Goal: Task Accomplishment & Management: Manage account settings

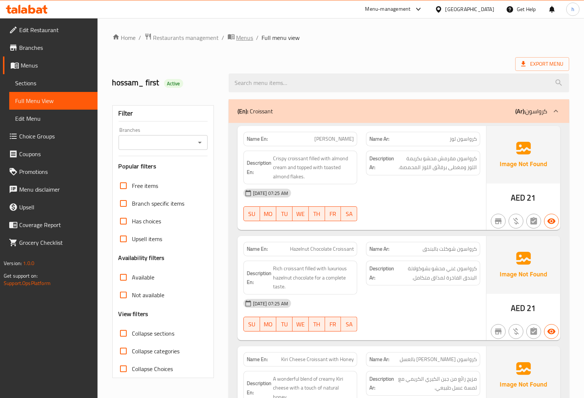
click at [251, 33] on span "Menus" at bounding box center [244, 37] width 17 height 9
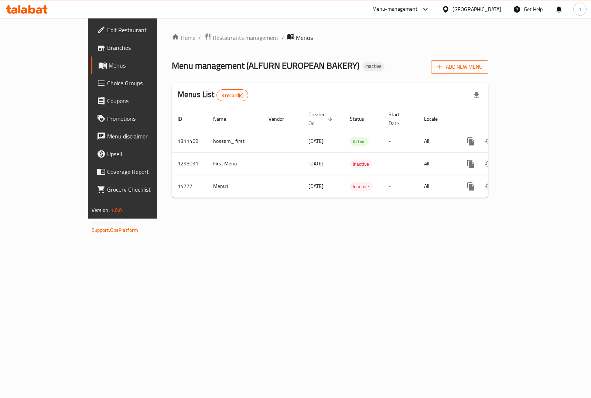
click at [482, 67] on span "Add New Menu" at bounding box center [459, 66] width 45 height 9
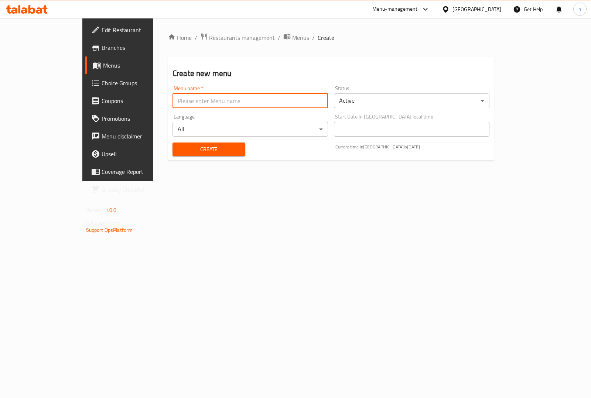
click at [303, 101] on input "text" at bounding box center [249, 100] width 155 height 15
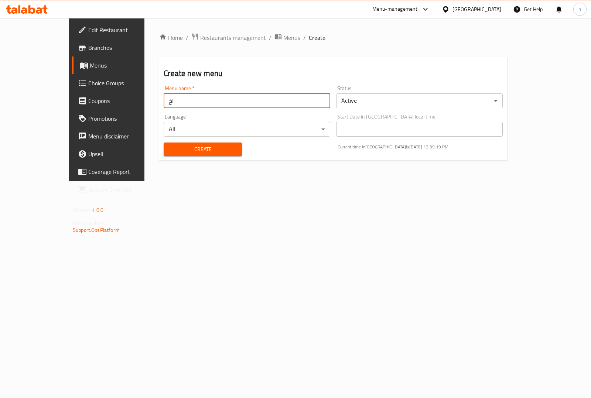
type input "ا"
type input "hossam_2"
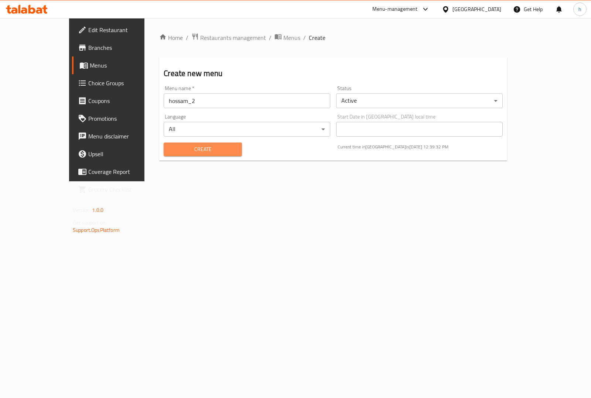
click at [175, 151] on span "Create" at bounding box center [202, 149] width 66 height 9
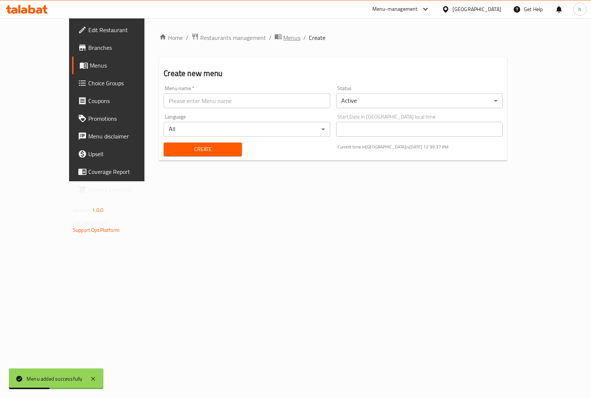
click at [283, 36] on span "Menus" at bounding box center [291, 37] width 17 height 9
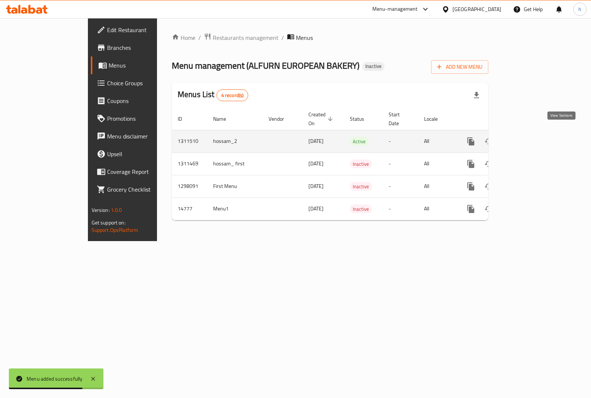
click at [528, 137] on icon "enhanced table" at bounding box center [523, 141] width 9 height 9
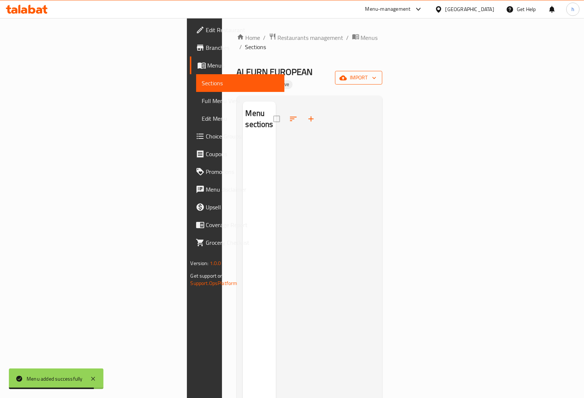
click at [382, 71] on button "import" at bounding box center [358, 78] width 47 height 14
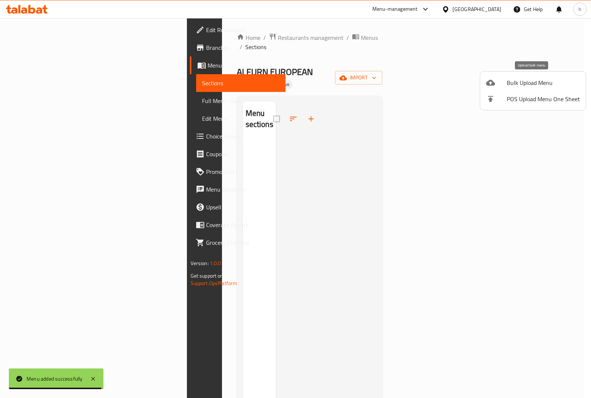
click at [513, 78] on span "Bulk Upload Menu" at bounding box center [542, 82] width 73 height 9
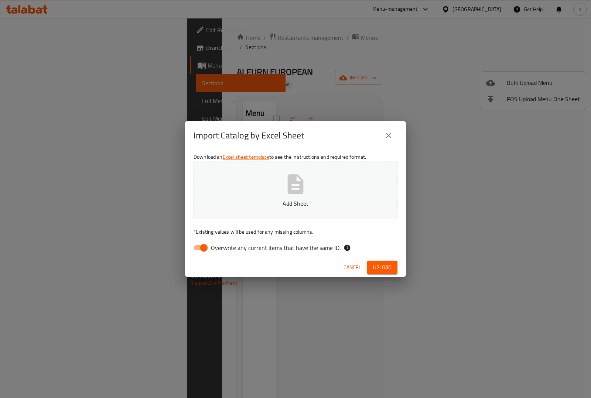
click at [220, 250] on span "Overwrite any current items that have the same ID." at bounding box center [276, 247] width 130 height 9
click at [220, 250] on input "Overwrite any current items that have the same ID." at bounding box center [204, 248] width 42 height 14
checkbox input "false"
click at [285, 199] on p "Add Sheet" at bounding box center [295, 203] width 181 height 9
click at [381, 268] on span "Upload" at bounding box center [382, 267] width 18 height 9
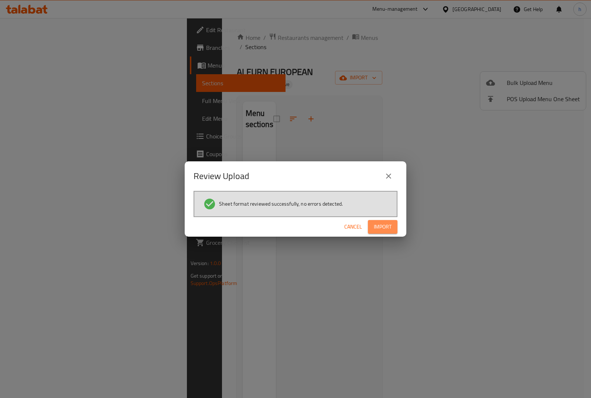
click at [389, 229] on span "Import" at bounding box center [383, 226] width 18 height 9
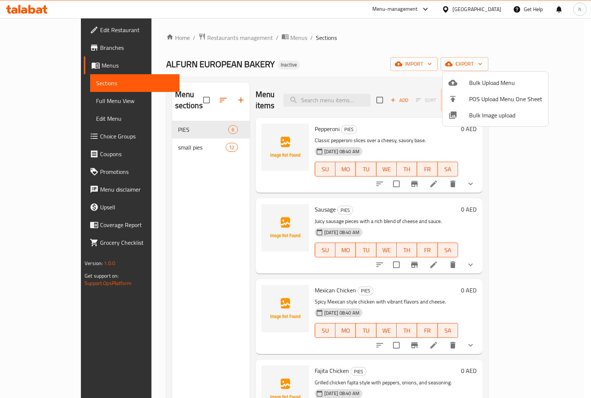
click at [401, 39] on div at bounding box center [295, 199] width 591 height 398
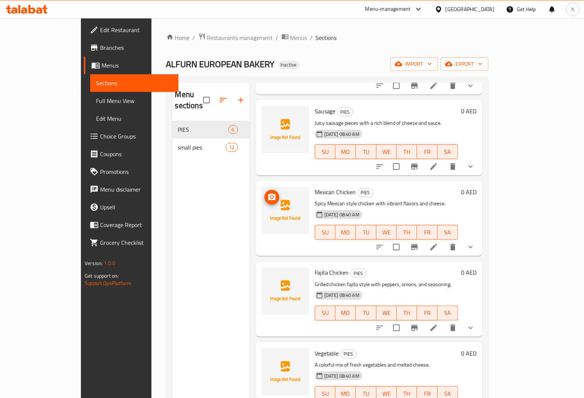
scroll to position [104, 0]
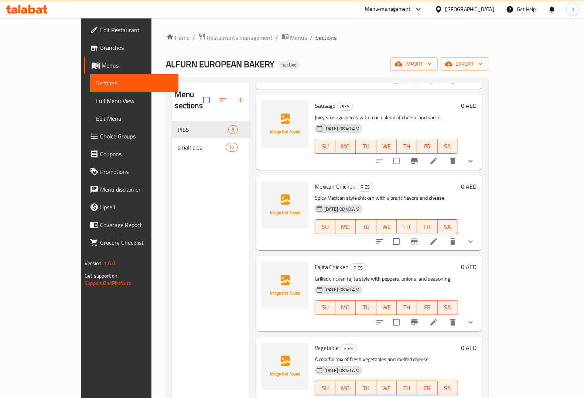
click at [96, 96] on span "Full Menu View" at bounding box center [134, 100] width 76 height 9
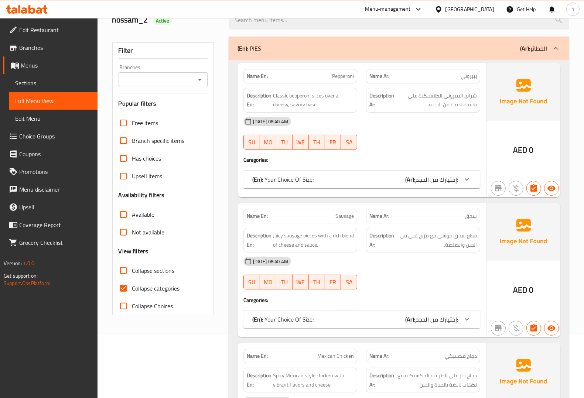
scroll to position [46, 0]
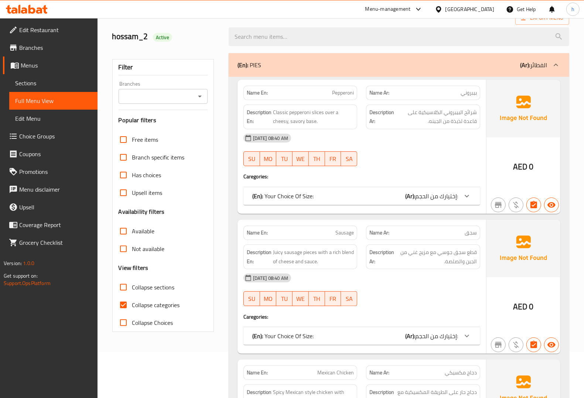
click at [453, 197] on span "إختيارك من الحجم:" at bounding box center [436, 195] width 43 height 11
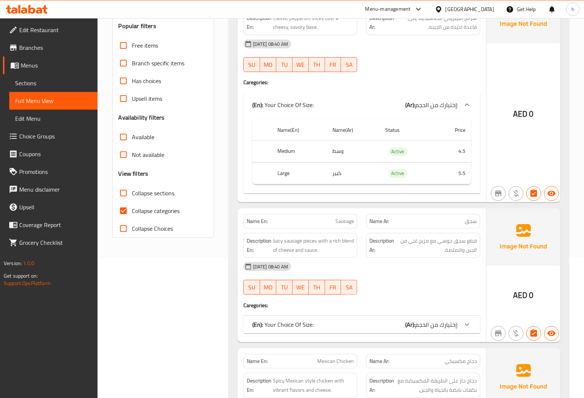
scroll to position [231, 0]
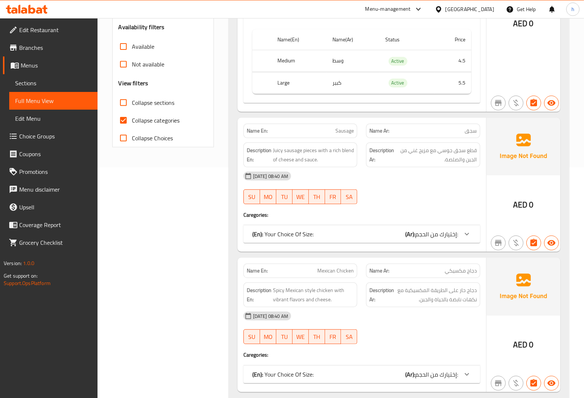
click at [465, 234] on icon at bounding box center [466, 234] width 9 height 9
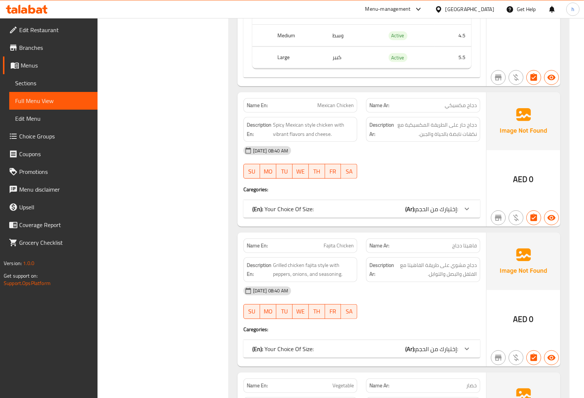
scroll to position [507, 0]
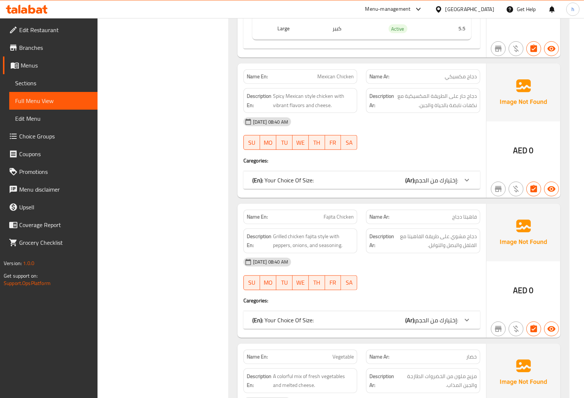
click at [447, 185] on span "إختيارك من الحجم:" at bounding box center [436, 180] width 43 height 11
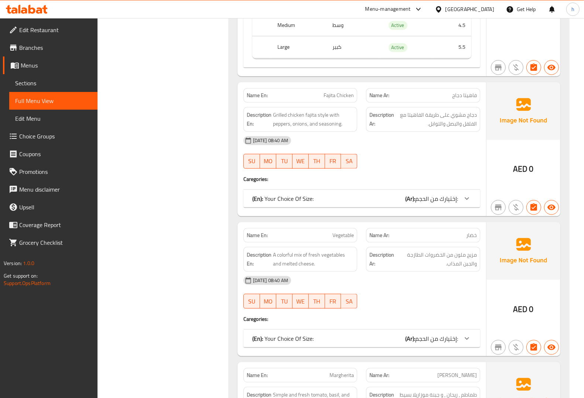
scroll to position [738, 0]
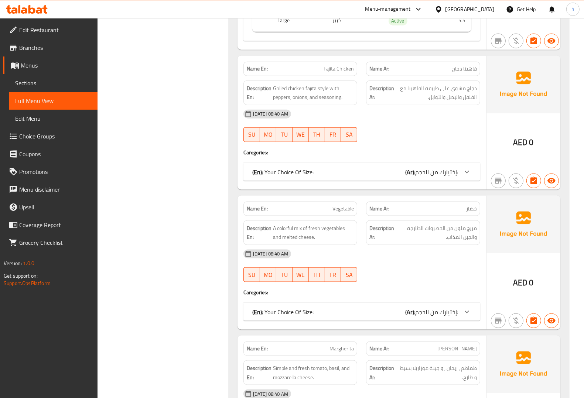
click at [438, 175] on span "إختيارك من الحجم:" at bounding box center [436, 171] width 43 height 11
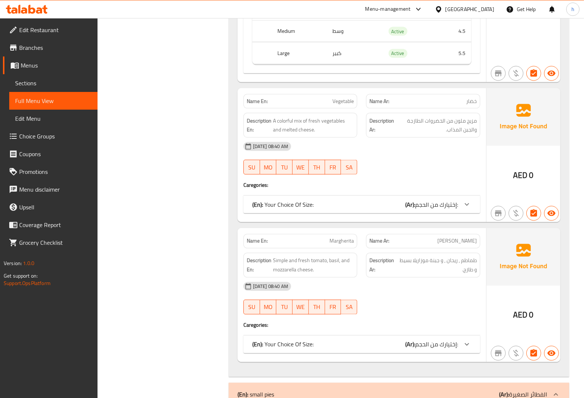
scroll to position [969, 0]
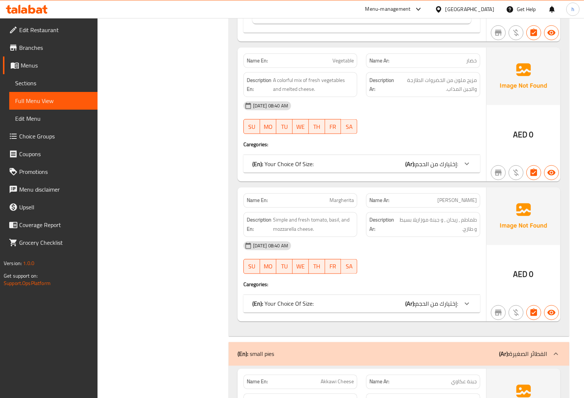
click at [472, 166] on div at bounding box center [467, 164] width 18 height 18
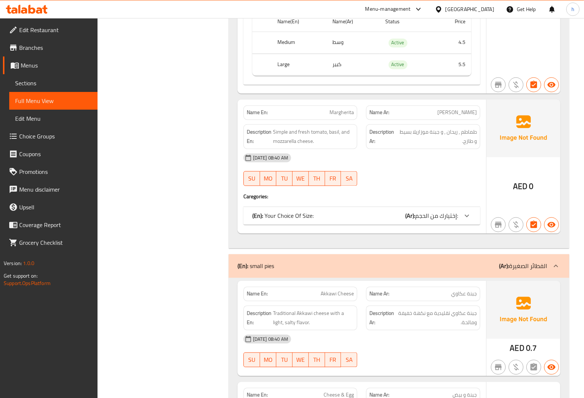
scroll to position [1200, 0]
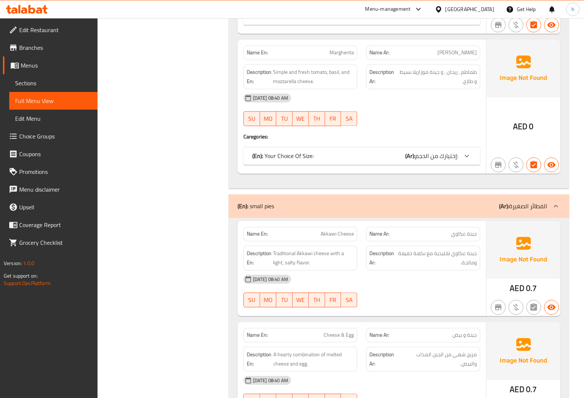
click at [441, 161] on span "إختيارك من الحجم:" at bounding box center [436, 155] width 43 height 11
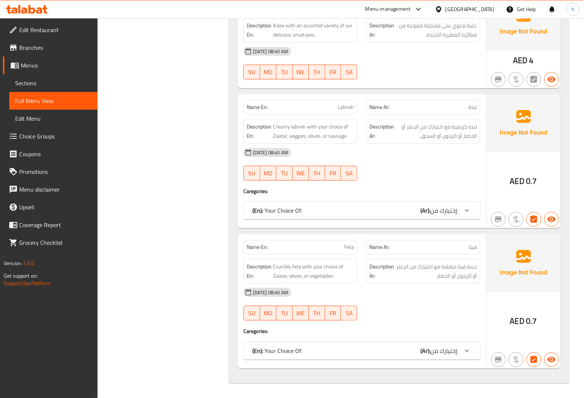
scroll to position [2430, 0]
click at [453, 352] on span "إختيارك من:" at bounding box center [444, 350] width 28 height 11
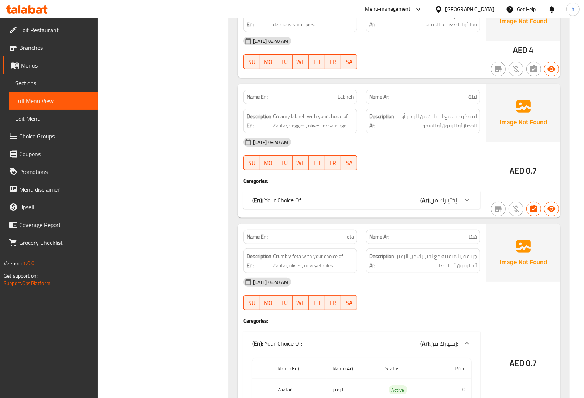
click at [442, 218] on div "Name En: Labneh Name Ar: لبنة Description En: Creamy labneh with your choice of…" at bounding box center [361, 151] width 248 height 134
click at [444, 206] on span "إختيارك من:" at bounding box center [444, 200] width 28 height 11
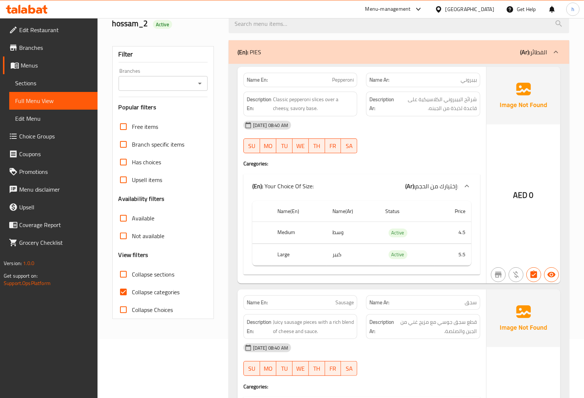
scroll to position [138, 0]
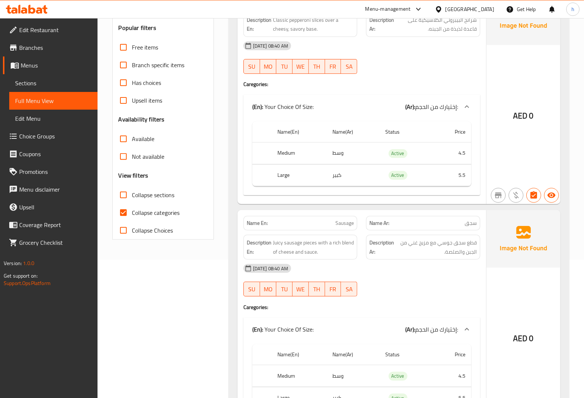
click at [146, 215] on span "Collapse categories" at bounding box center [156, 212] width 48 height 9
click at [132, 215] on input "Collapse categories" at bounding box center [123, 213] width 18 height 18
checkbox input "false"
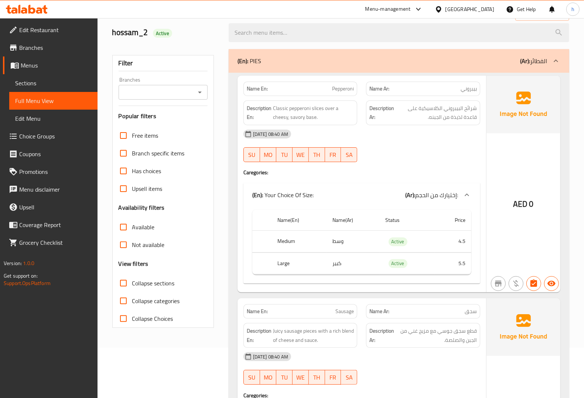
scroll to position [0, 0]
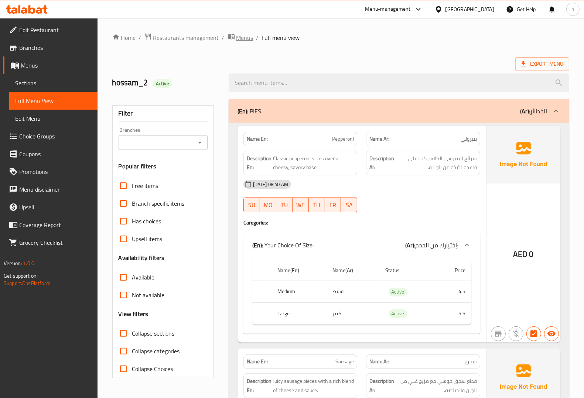
click at [240, 33] on span "Menus" at bounding box center [244, 37] width 17 height 9
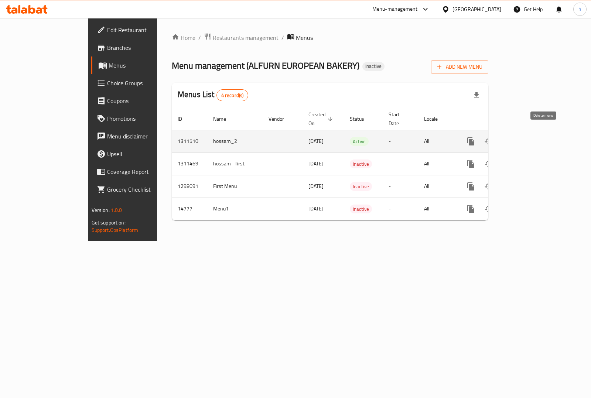
click at [510, 137] on icon "enhanced table" at bounding box center [506, 141] width 9 height 9
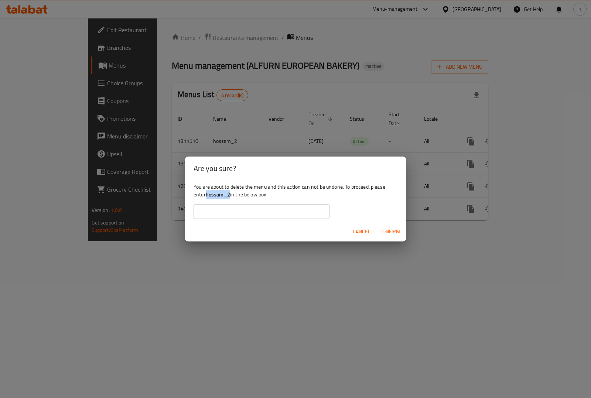
drag, startPoint x: 230, startPoint y: 194, endPoint x: 207, endPoint y: 194, distance: 22.9
click at [207, 194] on b "hossam_2" at bounding box center [218, 195] width 24 height 10
copy b "hossam_2"
click at [239, 218] on input "text" at bounding box center [261, 211] width 136 height 15
paste input "hossam_2"
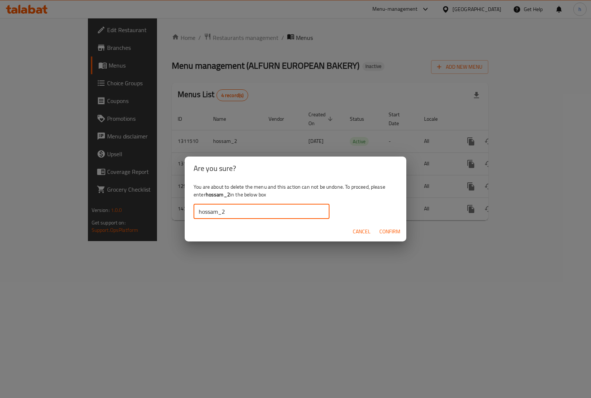
type input "hossam_2"
drag, startPoint x: 387, startPoint y: 230, endPoint x: 392, endPoint y: 234, distance: 6.9
click at [388, 230] on span "Confirm" at bounding box center [389, 231] width 21 height 9
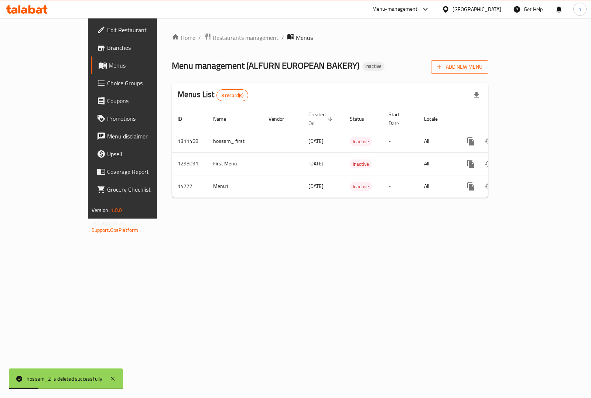
click at [482, 66] on span "Add New Menu" at bounding box center [459, 66] width 45 height 9
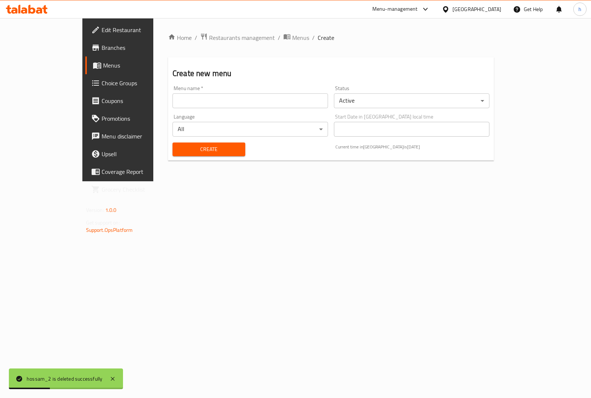
click at [172, 107] on input "text" at bounding box center [249, 100] width 155 height 15
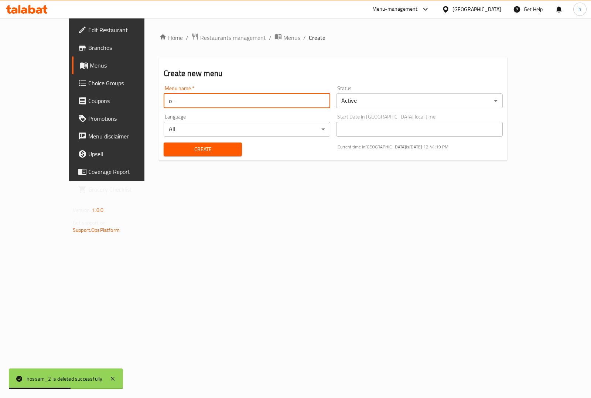
type input "o"
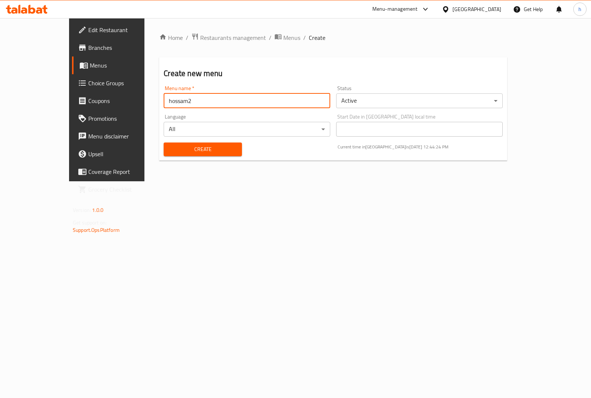
type input "hossam2"
click at [169, 146] on span "Create" at bounding box center [202, 149] width 66 height 9
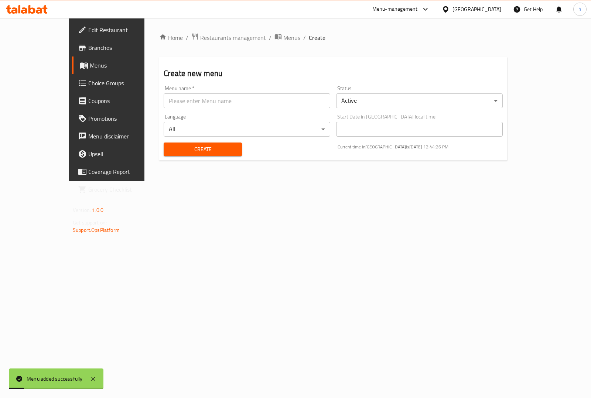
click at [283, 37] on span "Menus" at bounding box center [291, 37] width 17 height 9
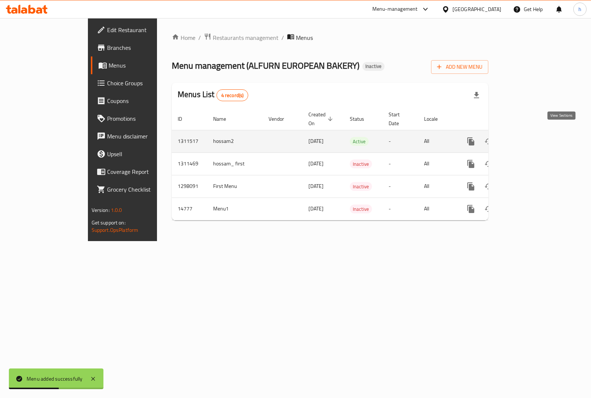
click at [528, 137] on icon "enhanced table" at bounding box center [523, 141] width 9 height 9
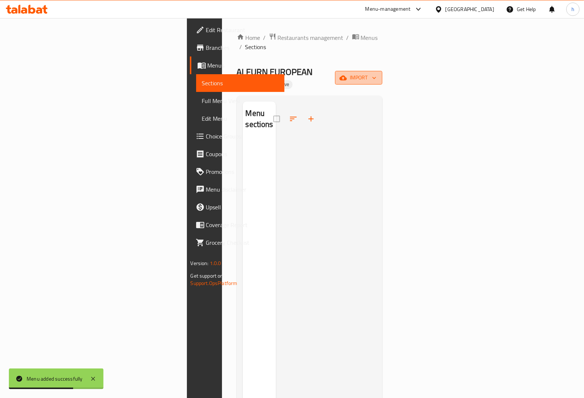
click at [376, 73] on span "import" at bounding box center [358, 77] width 35 height 9
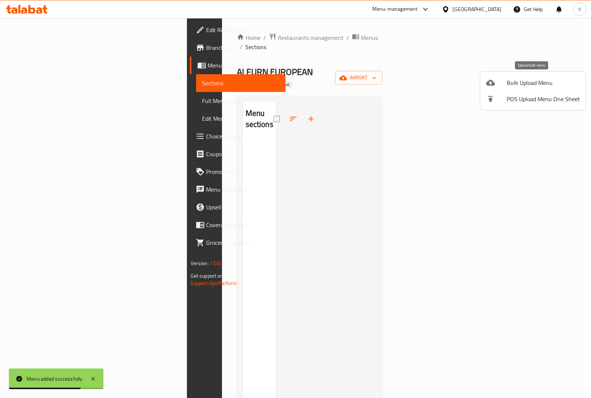
click at [526, 87] on span "Bulk Upload Menu" at bounding box center [542, 82] width 73 height 9
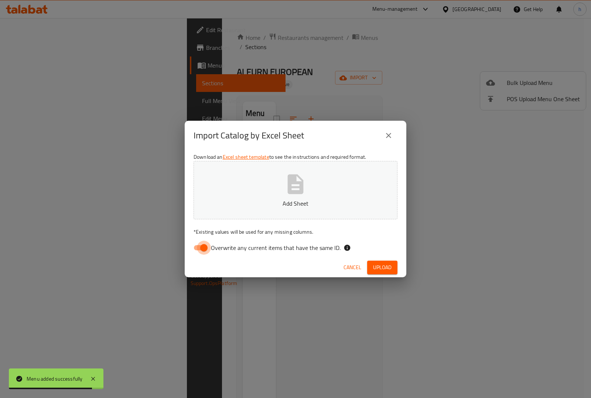
click at [202, 246] on input "Overwrite any current items that have the same ID." at bounding box center [204, 248] width 42 height 14
checkbox input "false"
click at [275, 203] on p "Add Sheet" at bounding box center [295, 203] width 181 height 9
click at [379, 266] on span "Upload" at bounding box center [382, 267] width 18 height 9
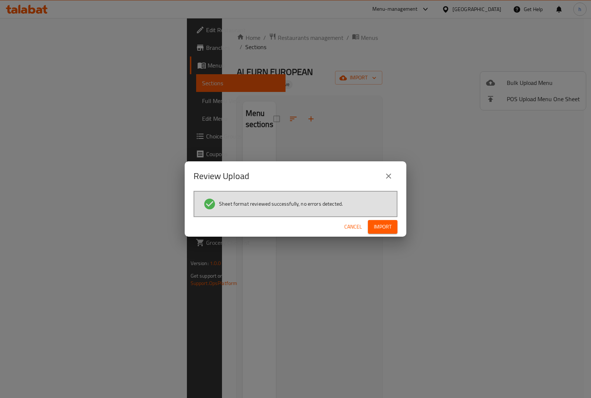
click at [375, 226] on span "Import" at bounding box center [383, 226] width 18 height 9
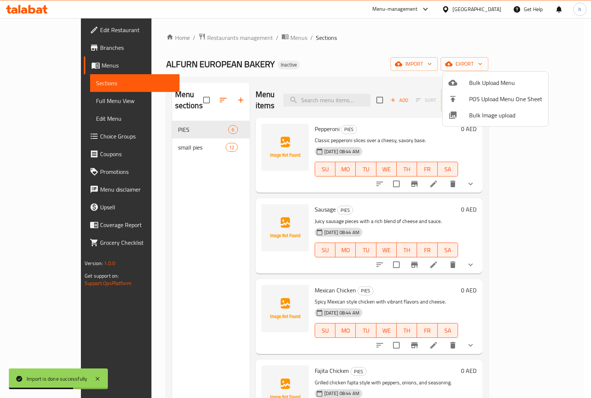
click at [33, 100] on div at bounding box center [295, 199] width 591 height 398
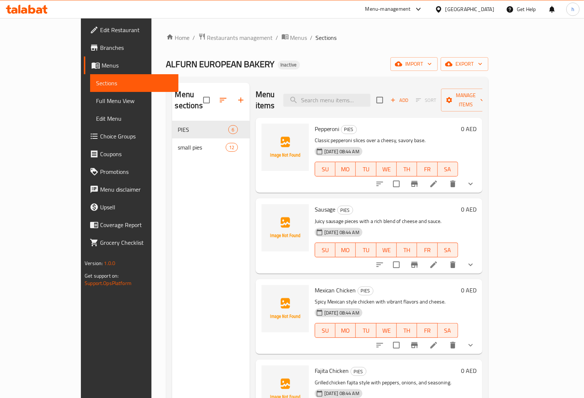
click at [96, 100] on span "Full Menu View" at bounding box center [134, 100] width 76 height 9
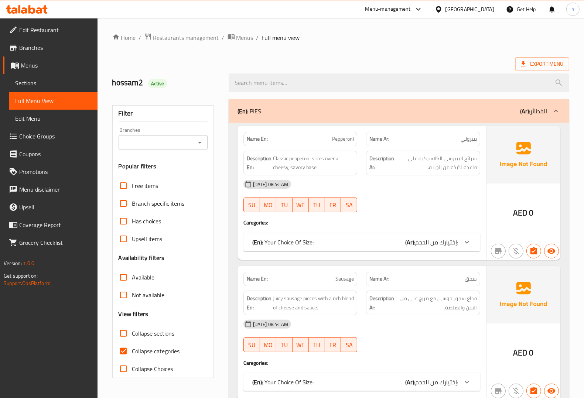
scroll to position [185, 0]
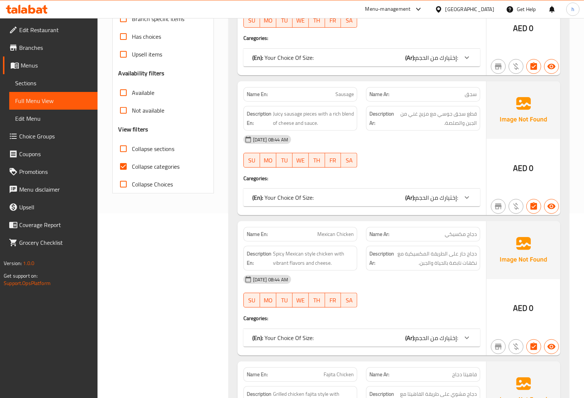
click at [143, 167] on span "Collapse categories" at bounding box center [156, 166] width 48 height 9
click at [132, 167] on input "Collapse categories" at bounding box center [123, 167] width 18 height 18
checkbox input "false"
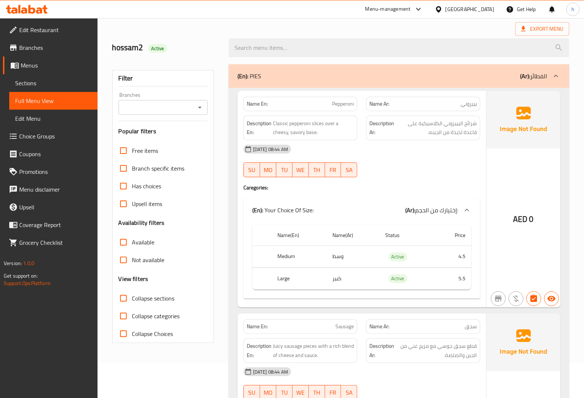
scroll to position [0, 0]
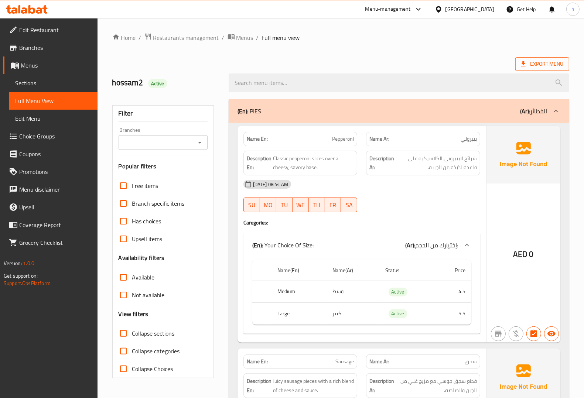
click at [542, 65] on span "Export Menu" at bounding box center [542, 63] width 42 height 9
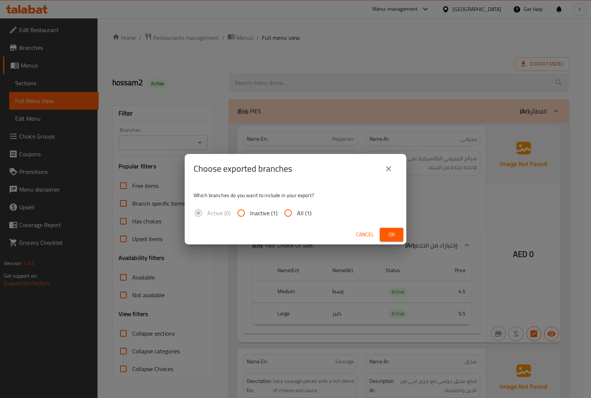
click at [297, 216] on span "All (1)" at bounding box center [304, 213] width 14 height 9
click at [296, 216] on input "All (1)" at bounding box center [288, 213] width 18 height 18
radio input "true"
click at [390, 233] on span "Ok" at bounding box center [391, 234] width 12 height 9
